Goal: Find specific page/section: Find specific page/section

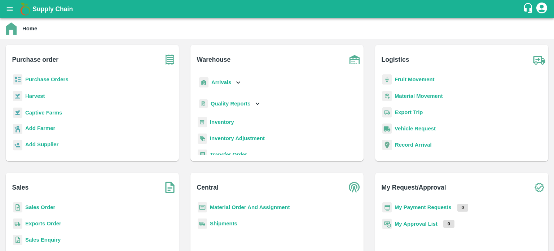
click at [39, 206] on b "Sales Order" at bounding box center [40, 207] width 30 height 6
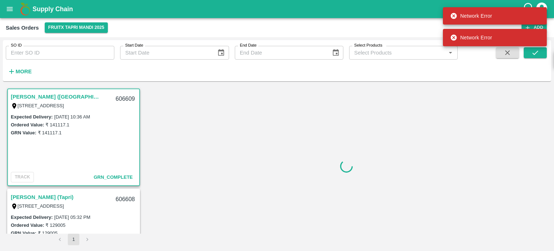
click at [454, 17] on icon at bounding box center [454, 16] width 6 height 6
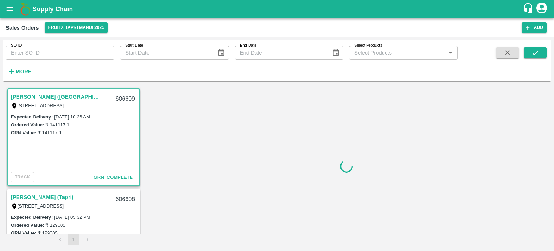
click at [68, 97] on link "[PERSON_NAME] ([GEOGRAPHIC_DATA])" at bounding box center [56, 96] width 90 height 9
click at [49, 198] on link "[PERSON_NAME] (Tapri)" at bounding box center [42, 196] width 63 height 9
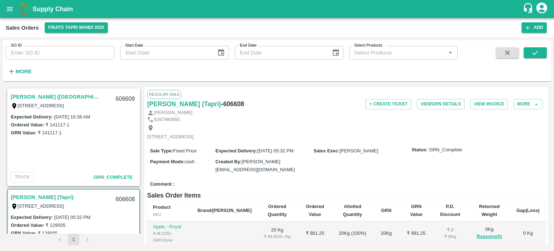
click at [59, 56] on input "SO ID" at bounding box center [60, 53] width 109 height 14
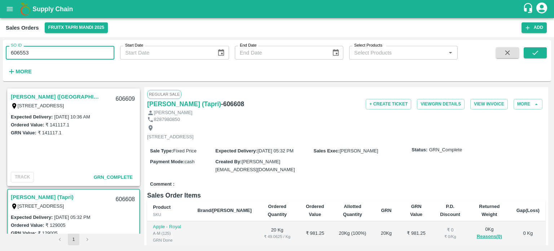
click at [59, 56] on input "606553" at bounding box center [60, 53] width 109 height 14
type input "606553"
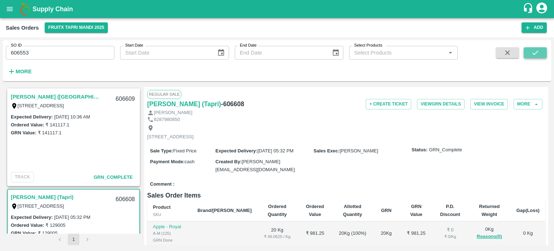
click at [540, 53] on button "submit" at bounding box center [534, 52] width 23 height 11
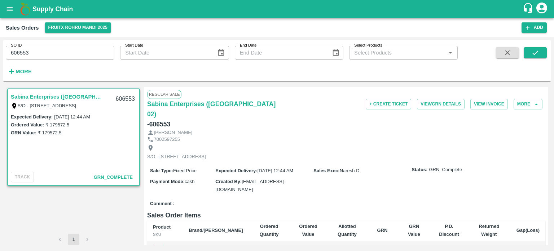
drag, startPoint x: 24, startPoint y: 51, endPoint x: 62, endPoint y: 57, distance: 38.6
click at [61, 57] on input "606553" at bounding box center [60, 53] width 109 height 14
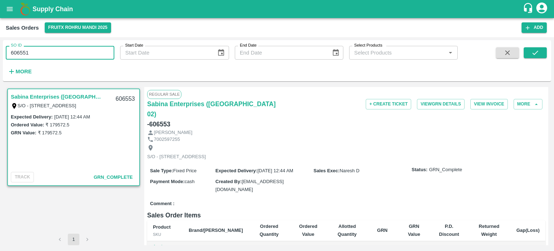
click at [52, 50] on input "606551" at bounding box center [60, 53] width 109 height 14
click at [540, 59] on span at bounding box center [534, 62] width 23 height 30
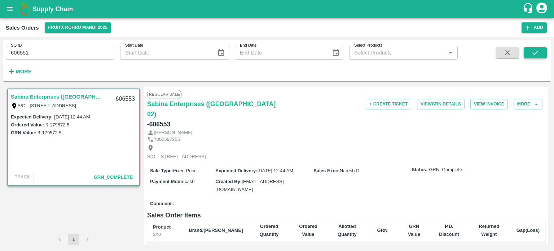
click at [540, 57] on button "submit" at bounding box center [534, 52] width 23 height 11
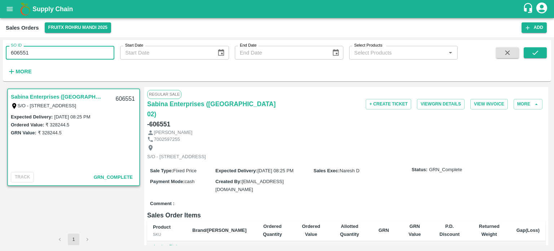
drag, startPoint x: 22, startPoint y: 52, endPoint x: 37, endPoint y: 55, distance: 15.4
click at [37, 55] on input "606551" at bounding box center [60, 53] width 109 height 14
click at [38, 53] on input "606546" at bounding box center [60, 53] width 109 height 14
click at [536, 56] on icon "submit" at bounding box center [535, 53] width 8 height 8
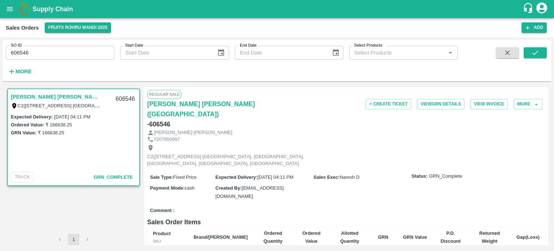
drag, startPoint x: 26, startPoint y: 50, endPoint x: 57, endPoint y: 50, distance: 31.7
click at [57, 50] on input "606546" at bounding box center [60, 53] width 109 height 14
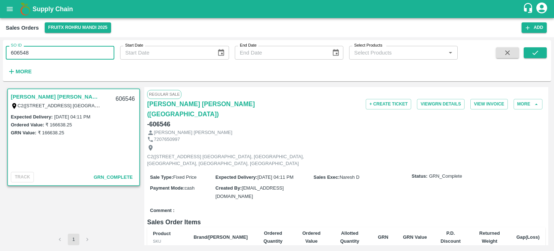
click at [54, 52] on input "606548" at bounding box center [60, 53] width 109 height 14
click at [541, 51] on button "submit" at bounding box center [534, 52] width 23 height 11
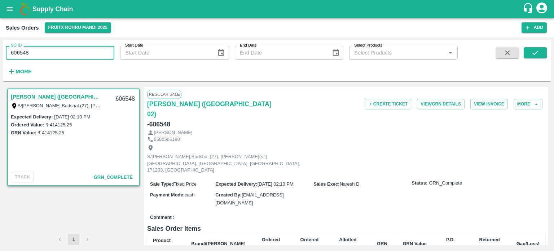
drag, startPoint x: 20, startPoint y: 50, endPoint x: 90, endPoint y: 56, distance: 70.1
click at [90, 56] on input "606548" at bounding box center [60, 53] width 109 height 14
click at [86, 52] on input "606601" at bounding box center [60, 53] width 109 height 14
click at [529, 52] on button "submit" at bounding box center [534, 52] width 23 height 11
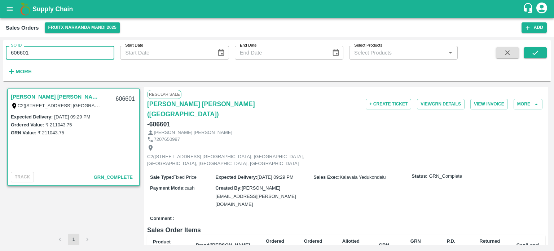
drag, startPoint x: 20, startPoint y: 51, endPoint x: 90, endPoint y: 51, distance: 70.3
click at [90, 51] on input "606601" at bounding box center [60, 53] width 109 height 14
click at [88, 48] on input "606579" at bounding box center [60, 53] width 109 height 14
drag, startPoint x: 27, startPoint y: 53, endPoint x: 45, endPoint y: 53, distance: 17.3
click at [45, 53] on input "606579" at bounding box center [60, 53] width 109 height 14
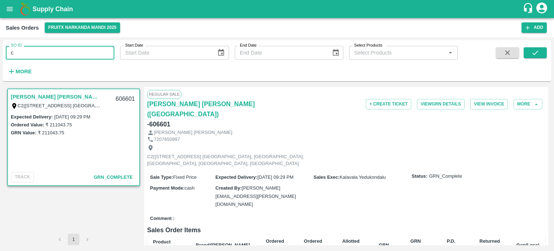
click at [45, 53] on input "c" at bounding box center [60, 53] width 109 height 14
drag, startPoint x: 45, startPoint y: 53, endPoint x: 6, endPoint y: 50, distance: 39.1
click at [6, 50] on input "c" at bounding box center [60, 53] width 109 height 14
paste input "text"
click at [48, 53] on input "606577" at bounding box center [60, 53] width 109 height 14
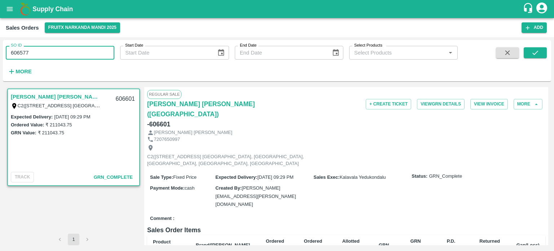
drag, startPoint x: 26, startPoint y: 51, endPoint x: 72, endPoint y: 49, distance: 46.5
click at [72, 49] on input "606577" at bounding box center [60, 53] width 109 height 14
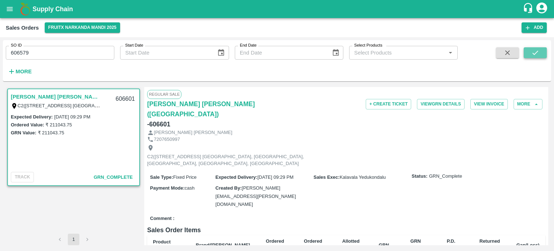
click at [537, 53] on icon "submit" at bounding box center [535, 53] width 8 height 8
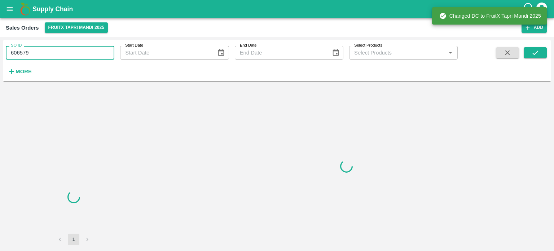
drag, startPoint x: 26, startPoint y: 52, endPoint x: 71, endPoint y: 44, distance: 45.0
click at [74, 48] on input "606579" at bounding box center [60, 53] width 109 height 14
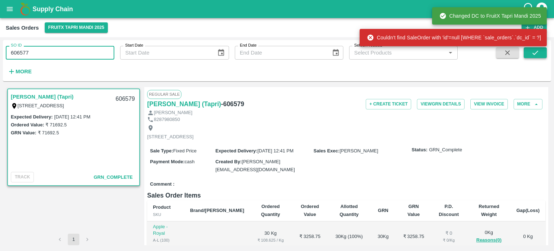
click at [539, 54] on button "submit" at bounding box center [534, 52] width 23 height 11
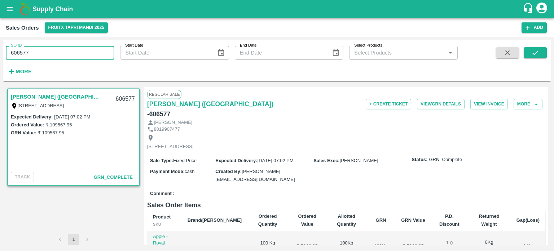
drag, startPoint x: 26, startPoint y: 49, endPoint x: 51, endPoint y: 52, distance: 25.3
click at [50, 52] on input "606577" at bounding box center [60, 53] width 109 height 14
click at [102, 49] on input "606578" at bounding box center [60, 53] width 109 height 14
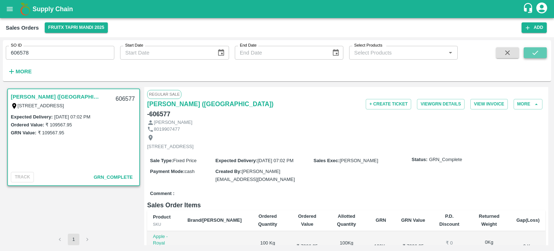
click at [545, 51] on button "submit" at bounding box center [534, 52] width 23 height 11
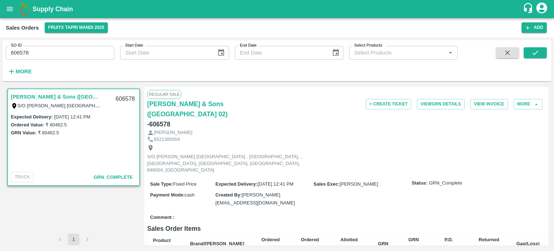
drag, startPoint x: 20, startPoint y: 52, endPoint x: 74, endPoint y: 58, distance: 53.7
click at [74, 58] on input "606578" at bounding box center [60, 53] width 109 height 14
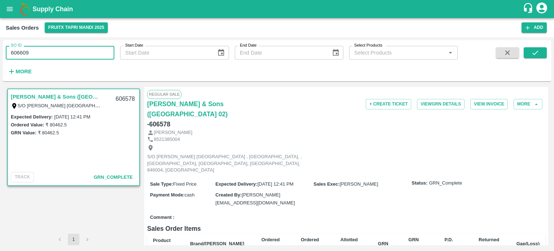
click at [80, 43] on div "SO ID 606609 SO ID" at bounding box center [57, 49] width 114 height 19
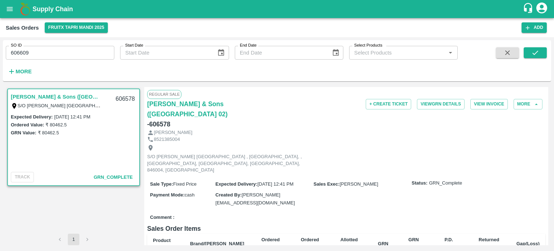
click at [73, 52] on input "606609" at bounding box center [60, 53] width 109 height 14
click at [534, 54] on icon "submit" at bounding box center [535, 53] width 8 height 8
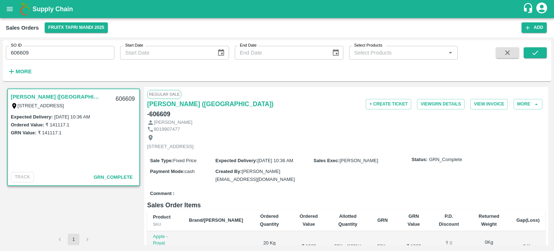
click at [47, 47] on input "606609" at bounding box center [60, 53] width 109 height 14
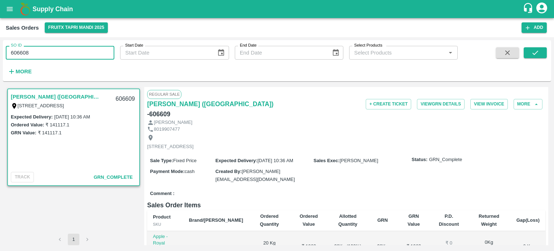
click at [47, 47] on input "606608" at bounding box center [60, 53] width 109 height 14
click at [522, 56] on div at bounding box center [523, 62] width 45 height 30
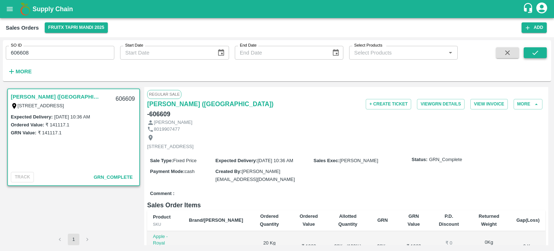
click at [528, 54] on button "submit" at bounding box center [534, 52] width 23 height 11
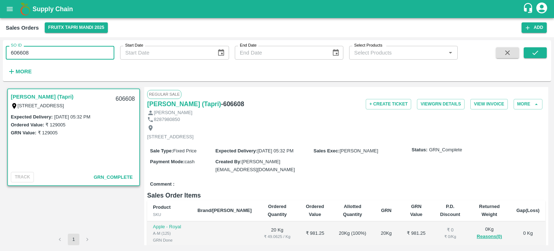
drag, startPoint x: 16, startPoint y: 50, endPoint x: 99, endPoint y: 58, distance: 84.0
click at [99, 58] on input "606608" at bounding box center [60, 53] width 109 height 14
click at [543, 51] on button "submit" at bounding box center [534, 52] width 23 height 11
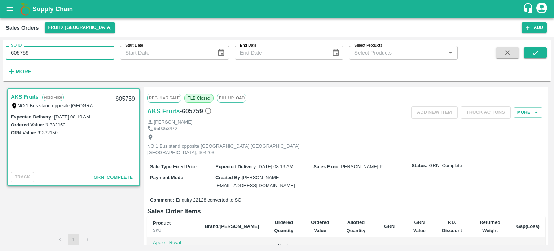
drag, startPoint x: 23, startPoint y: 52, endPoint x: 58, endPoint y: 45, distance: 35.3
click at [58, 45] on div "SO ID 605759 SO ID" at bounding box center [57, 49] width 114 height 19
click at [534, 52] on icon "submit" at bounding box center [535, 53] width 8 height 8
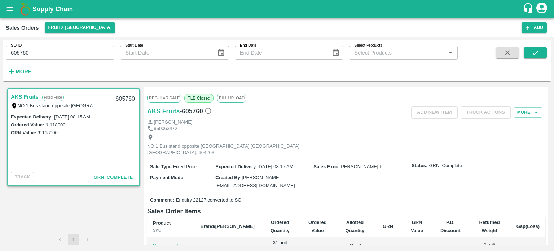
click at [194, 97] on span "TLB Closed" at bounding box center [198, 98] width 29 height 9
click at [200, 98] on span "TLB Closed" at bounding box center [198, 98] width 29 height 9
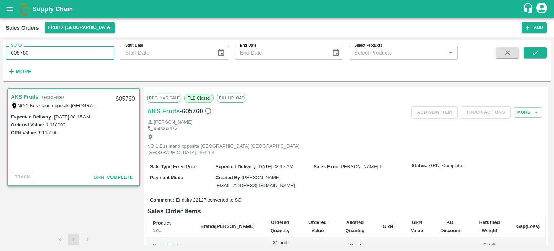
drag, startPoint x: 22, startPoint y: 53, endPoint x: 56, endPoint y: 47, distance: 35.2
click at [56, 47] on input "605760" at bounding box center [60, 53] width 109 height 14
click at [538, 53] on icon "submit" at bounding box center [535, 53] width 8 height 8
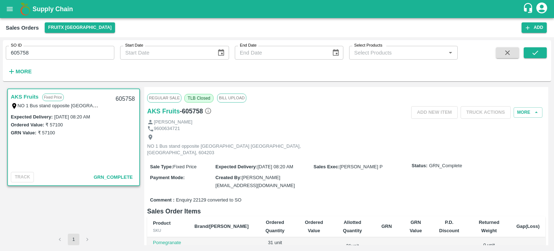
click at [233, 101] on span "Bill Upload" at bounding box center [231, 97] width 29 height 9
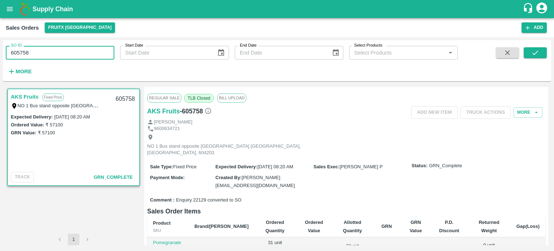
drag, startPoint x: 17, startPoint y: 50, endPoint x: 55, endPoint y: 50, distance: 38.2
click at [55, 50] on input "605758" at bounding box center [60, 53] width 109 height 14
click at [531, 53] on icon "submit" at bounding box center [535, 53] width 8 height 8
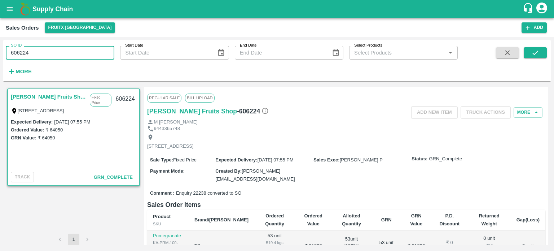
drag, startPoint x: 25, startPoint y: 54, endPoint x: 58, endPoint y: 48, distance: 34.0
click at [58, 48] on input "606224" at bounding box center [60, 53] width 109 height 14
click at [539, 47] on button "submit" at bounding box center [534, 52] width 23 height 11
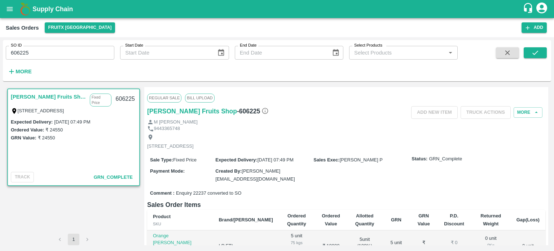
drag, startPoint x: 121, startPoint y: 49, endPoint x: 122, endPoint y: 43, distance: 5.8
click at [127, 48] on div "SO ID 606225 SO ID Start Date Start Date End Date End Date Select Products Sele…" at bounding box center [228, 58] width 457 height 37
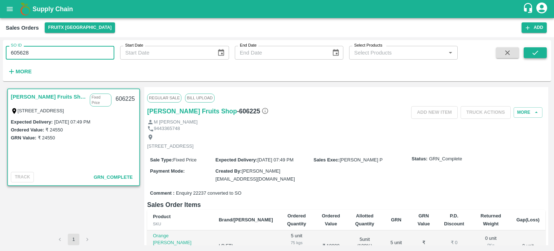
click at [531, 56] on icon "submit" at bounding box center [535, 53] width 8 height 8
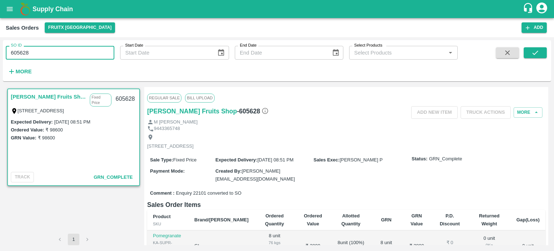
drag, startPoint x: 20, startPoint y: 51, endPoint x: 120, endPoint y: 53, distance: 100.2
click at [120, 53] on div "SO ID 605628 SO ID Start Date Start Date End Date End Date Select Products Sele…" at bounding box center [228, 58] width 457 height 37
click at [530, 50] on button "submit" at bounding box center [534, 52] width 23 height 11
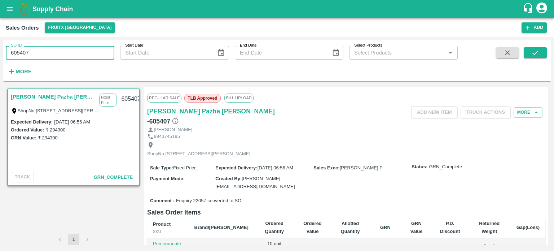
drag, startPoint x: 20, startPoint y: 50, endPoint x: 171, endPoint y: 59, distance: 151.3
click at [171, 59] on div "SO ID 605407 SO ID Start Date Start Date End Date End Date Select Products Sele…" at bounding box center [228, 58] width 457 height 37
type input "605284"
click at [536, 56] on icon "submit" at bounding box center [535, 53] width 8 height 8
